Goal: Check status: Check status

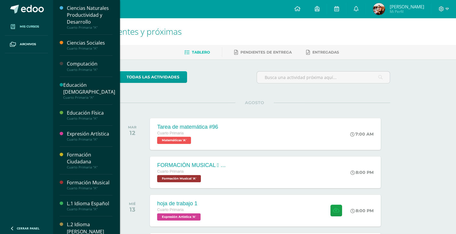
click at [25, 28] on span "Mis cursos" at bounding box center [29, 26] width 19 height 5
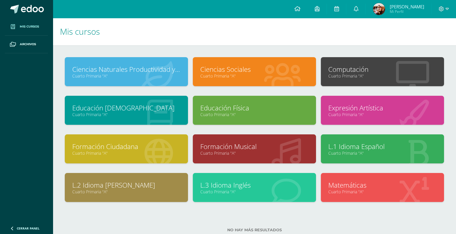
click at [269, 114] on link "Cuarto Primaria "A"" at bounding box center [254, 115] width 108 height 6
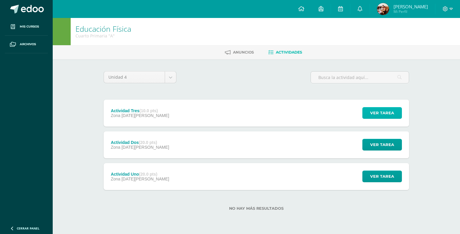
click at [375, 113] on span "Ver tarea" at bounding box center [382, 113] width 24 height 11
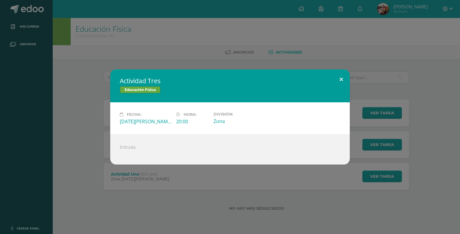
click at [341, 79] on button at bounding box center [341, 79] width 17 height 20
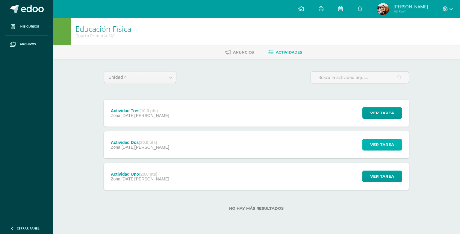
click at [379, 143] on span "Ver tarea" at bounding box center [382, 144] width 24 height 11
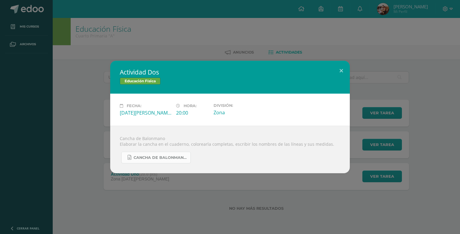
click at [139, 157] on span "Cancha de Balonmano.docx" at bounding box center [161, 157] width 54 height 5
click at [339, 69] on button at bounding box center [341, 71] width 17 height 20
